Goal: Use online tool/utility: Utilize a website feature to perform a specific function

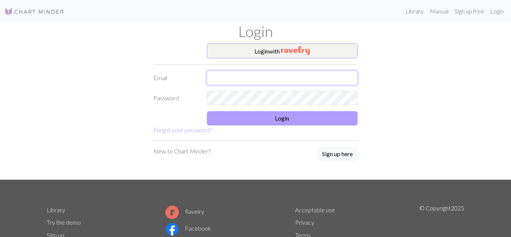
type input "[EMAIL_ADDRESS][DOMAIN_NAME]"
click at [270, 117] on button "Login" at bounding box center [282, 118] width 151 height 14
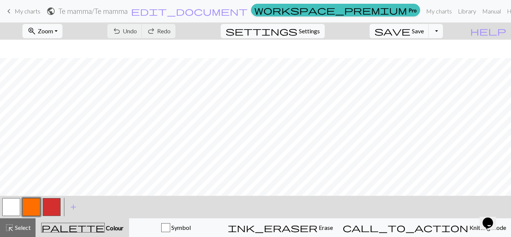
scroll to position [18, 0]
click at [325, 34] on button "settings Settings" at bounding box center [273, 31] width 104 height 14
select select "aran"
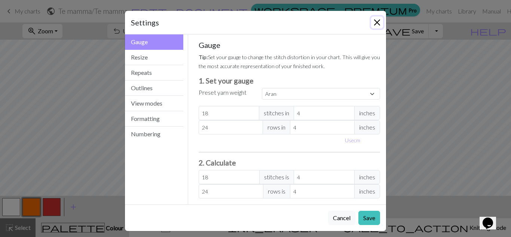
click at [379, 20] on button "Close" at bounding box center [377, 22] width 12 height 12
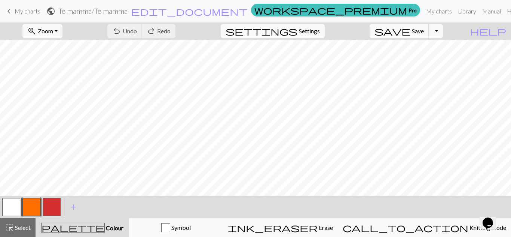
click at [128, 13] on h2 "Te mamma / Te mamma" at bounding box center [92, 11] width 69 height 9
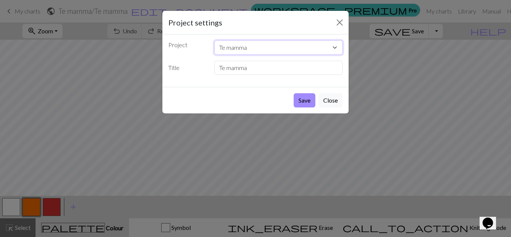
click at [332, 48] on select "Te mamma [PERSON_NAME] Jada jada mer av det samme Fjallalopi hihi Mamiband Lopi…" at bounding box center [278, 47] width 129 height 14
click at [337, 24] on button "Close" at bounding box center [340, 22] width 12 height 12
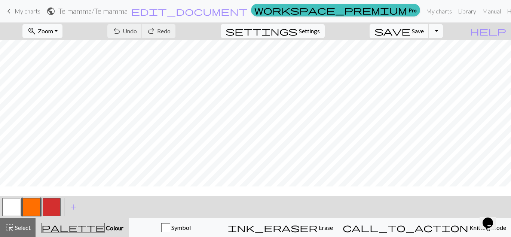
scroll to position [1646, 0]
click at [29, 228] on span "Select" at bounding box center [22, 227] width 17 height 7
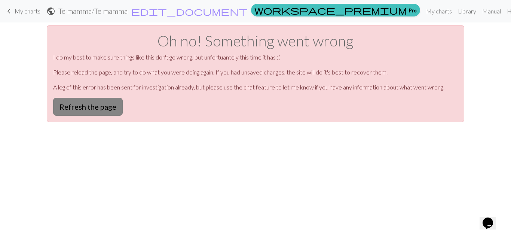
click at [85, 105] on button "Refresh the page" at bounding box center [88, 107] width 70 height 18
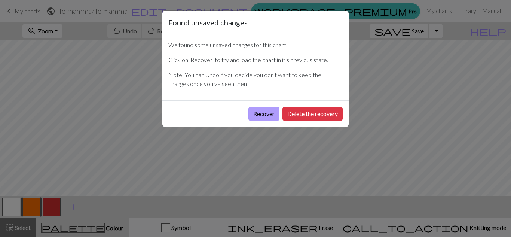
click at [267, 115] on button "Recover" at bounding box center [263, 114] width 31 height 14
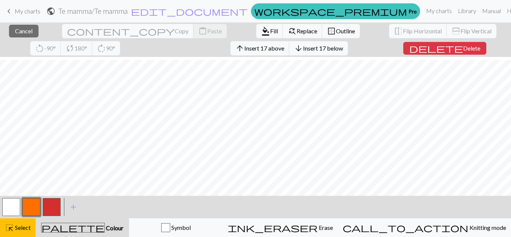
scroll to position [1638, 0]
click at [25, 226] on span "Select" at bounding box center [22, 227] width 17 height 7
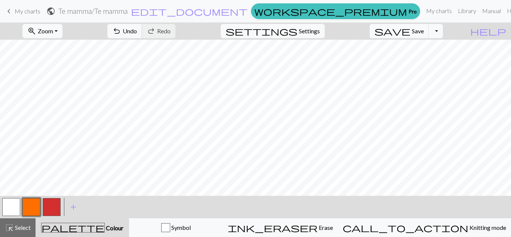
scroll to position [1804, 0]
